Goal: Task Accomplishment & Management: Use online tool/utility

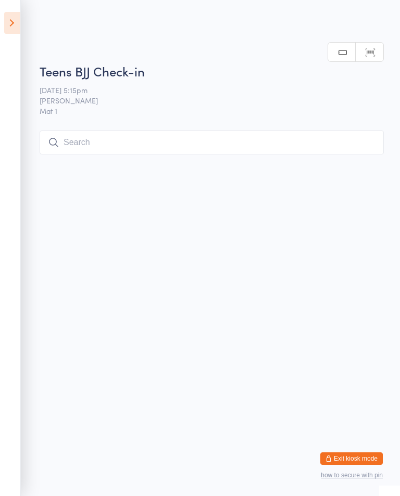
scroll to position [107, 0]
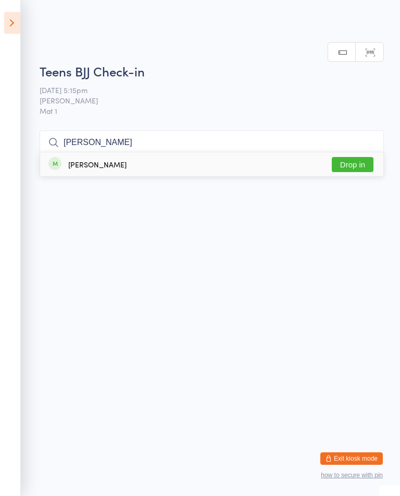
type input "[PERSON_NAME]"
click at [354, 157] on button "Drop in" at bounding box center [352, 164] width 42 height 15
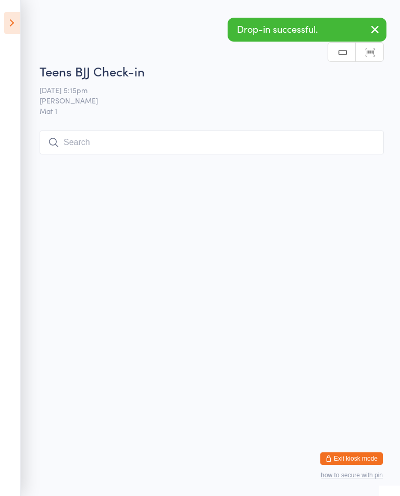
scroll to position [0, 0]
click at [355, 55] on link "Manual search" at bounding box center [342, 53] width 28 height 20
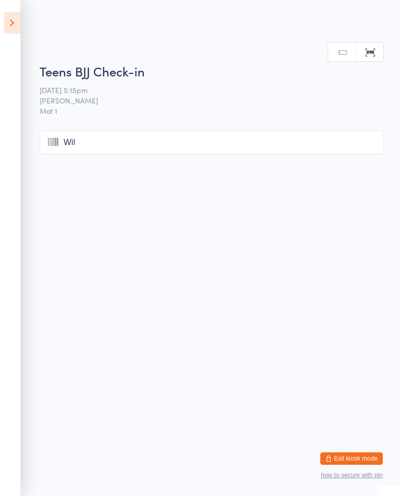
type input "Will"
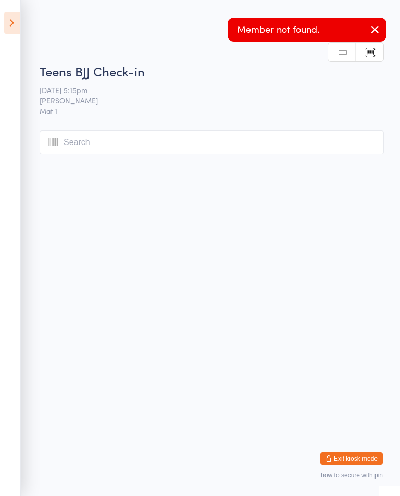
click at [329, 60] on link "Manual search" at bounding box center [342, 53] width 28 height 20
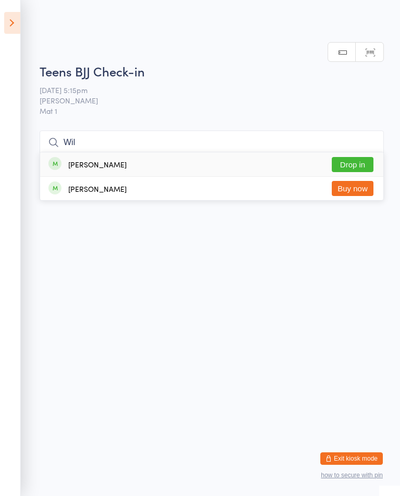
type input "Wil"
click at [351, 164] on button "Drop in" at bounding box center [352, 164] width 42 height 15
type input "[PERSON_NAME]"
click at [362, 164] on button "Check in" at bounding box center [352, 164] width 42 height 15
click at [236, 237] on html "You have now entered Kiosk Mode. Members will be able to check themselves in us…" at bounding box center [200, 248] width 400 height 496
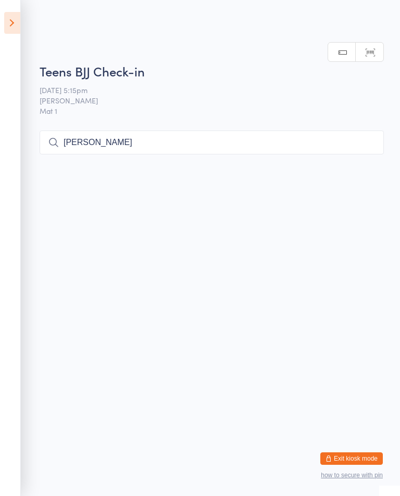
click at [161, 147] on input "[PERSON_NAME]" at bounding box center [212, 143] width 344 height 24
type input "R"
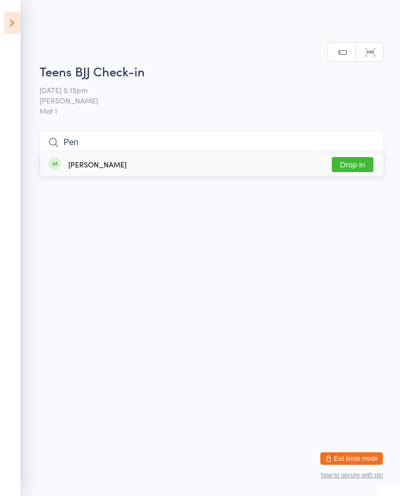
type input "Pen"
click at [358, 157] on button "Drop in" at bounding box center [352, 164] width 42 height 15
click at [277, 142] on input "search" at bounding box center [212, 143] width 344 height 24
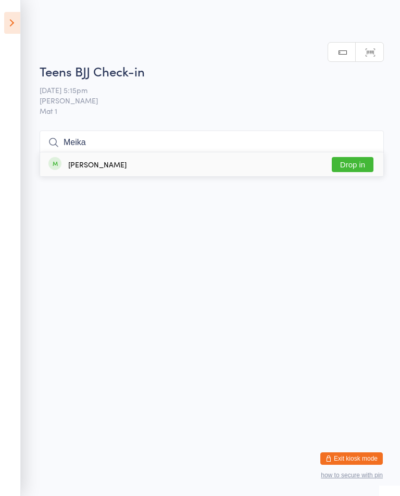
type input "Meika"
click at [345, 157] on button "Drop in" at bounding box center [352, 164] width 42 height 15
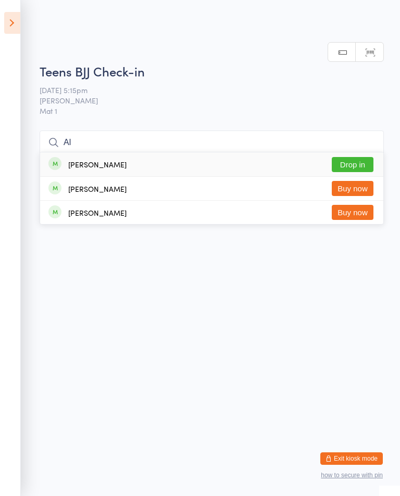
type input "Al"
click at [357, 166] on button "Drop in" at bounding box center [352, 164] width 42 height 15
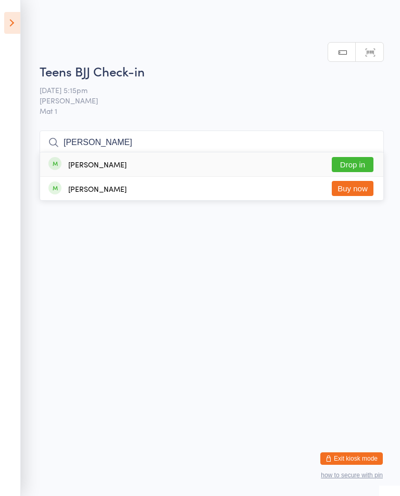
type input "[PERSON_NAME]"
click at [361, 165] on button "Drop in" at bounding box center [352, 164] width 42 height 15
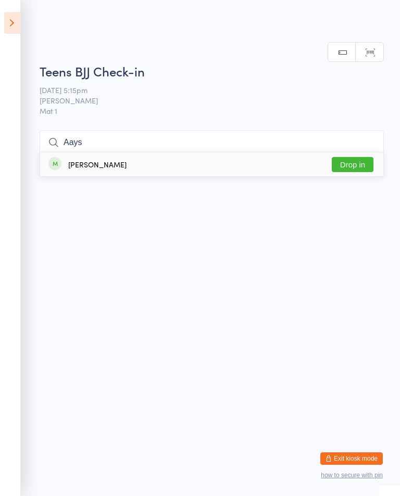
click at [210, 330] on html "You have now entered Kiosk Mode. Members will be able to check themselves in us…" at bounding box center [200, 248] width 400 height 496
click at [179, 146] on input "Aays" at bounding box center [212, 143] width 344 height 24
type input "Aaya"
click at [354, 157] on button "Drop in" at bounding box center [352, 164] width 42 height 15
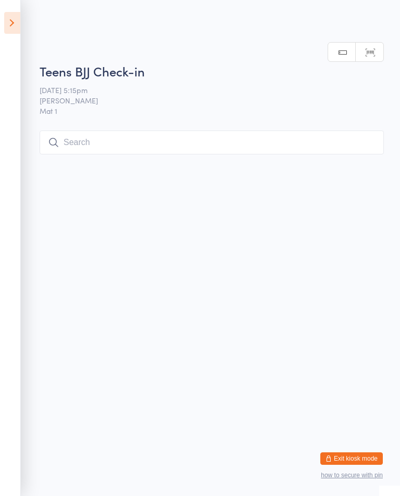
scroll to position [0, 0]
type input "Gwy"
click at [352, 158] on button "Drop in" at bounding box center [352, 164] width 42 height 15
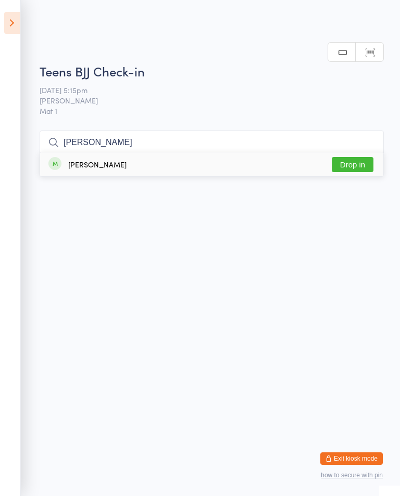
type input "[PERSON_NAME]"
click at [351, 170] on button "Drop in" at bounding box center [352, 164] width 42 height 15
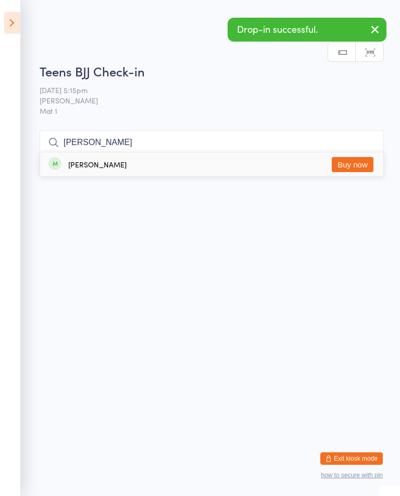
type input "[PERSON_NAME]"
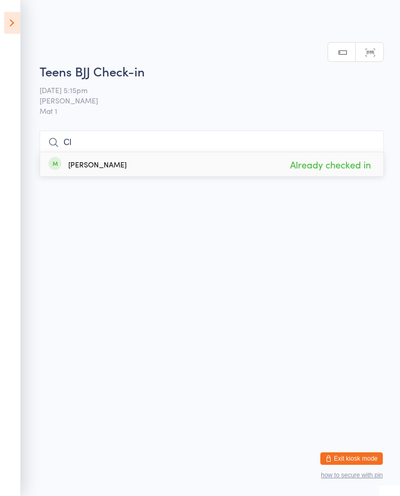
type input "C"
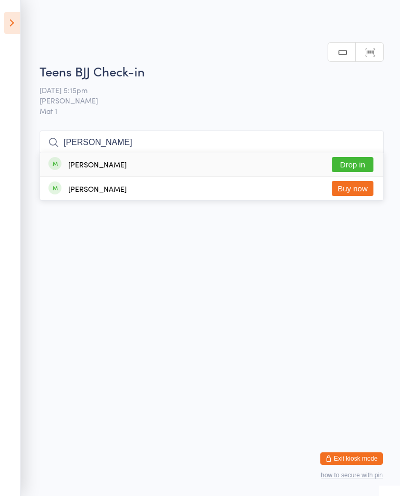
type input "[PERSON_NAME]"
click at [365, 161] on button "Drop in" at bounding box center [352, 164] width 42 height 15
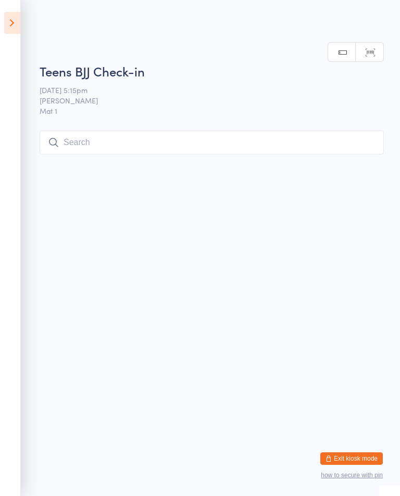
click at [238, 145] on input "search" at bounding box center [212, 143] width 344 height 24
type input "Zakariya"
click at [359, 157] on button "Drop in" at bounding box center [352, 164] width 42 height 15
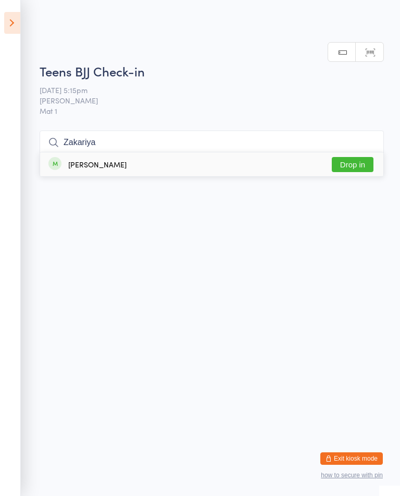
click at [361, 164] on button "Drop in" at bounding box center [352, 164] width 42 height 15
click at [358, 169] on button "Drop in" at bounding box center [352, 164] width 42 height 15
click at [259, 140] on input "search" at bounding box center [212, 143] width 344 height 24
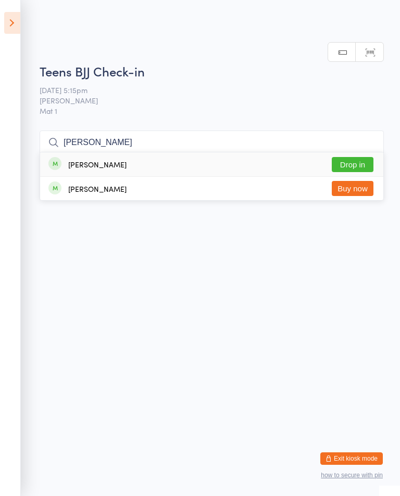
type input "[PERSON_NAME]"
click at [361, 157] on button "Drop in" at bounding box center [352, 164] width 42 height 15
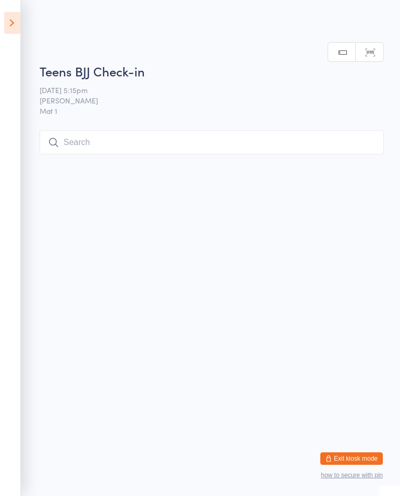
scroll to position [0, 0]
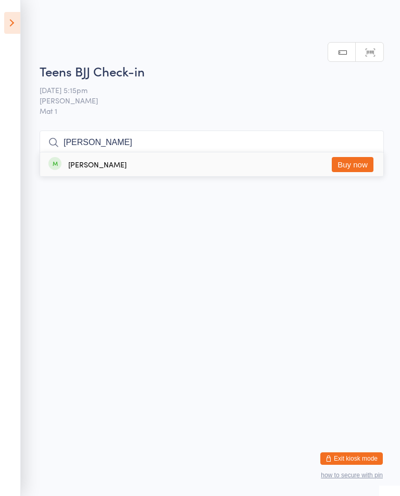
type input "J"
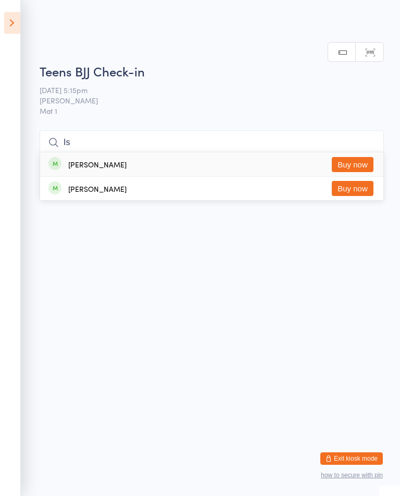
type input "I"
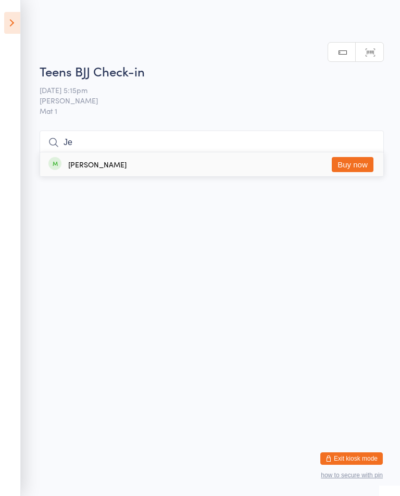
type input "J"
type input "T"
type input "A"
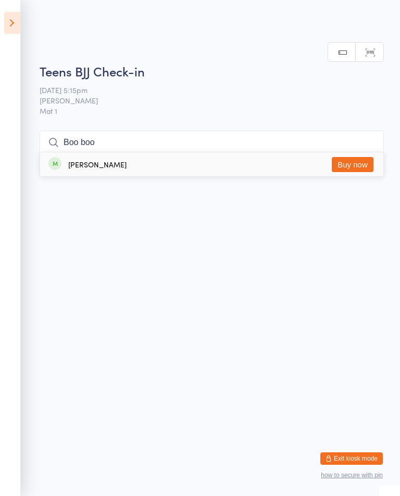
type input "Boo boo"
